Goal: Find specific page/section: Find specific page/section

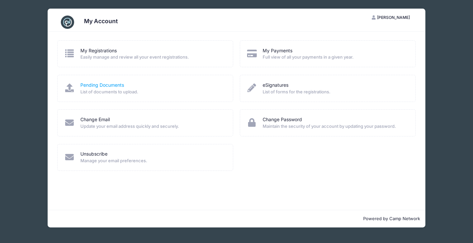
click at [116, 85] on link "Pending Documents" at bounding box center [102, 85] width 44 height 7
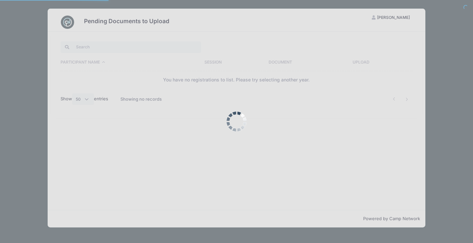
select select "50"
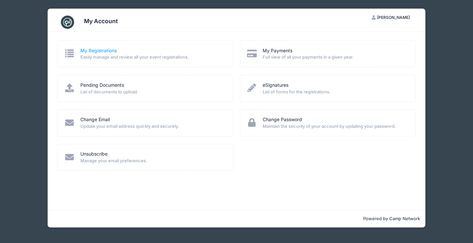
click at [91, 52] on link "My Registrations" at bounding box center [98, 50] width 36 height 7
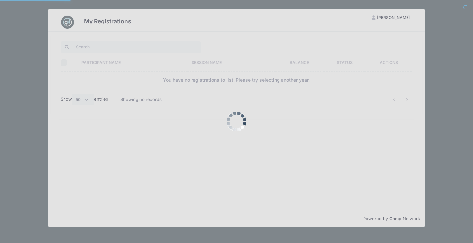
select select "50"
